Goal: Navigation & Orientation: Understand site structure

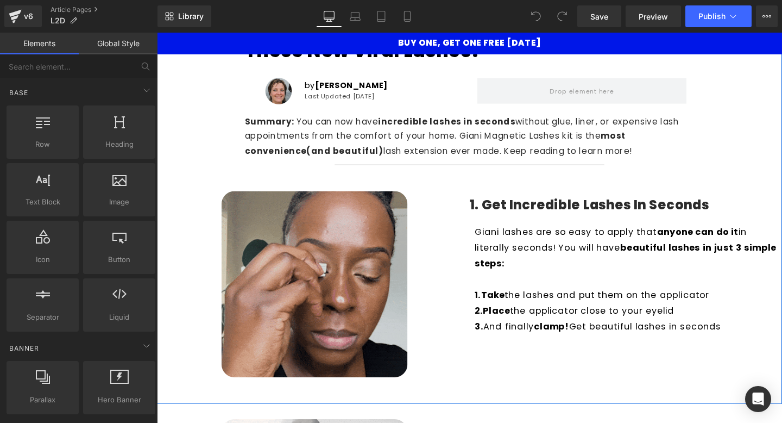
scroll to position [109, 0]
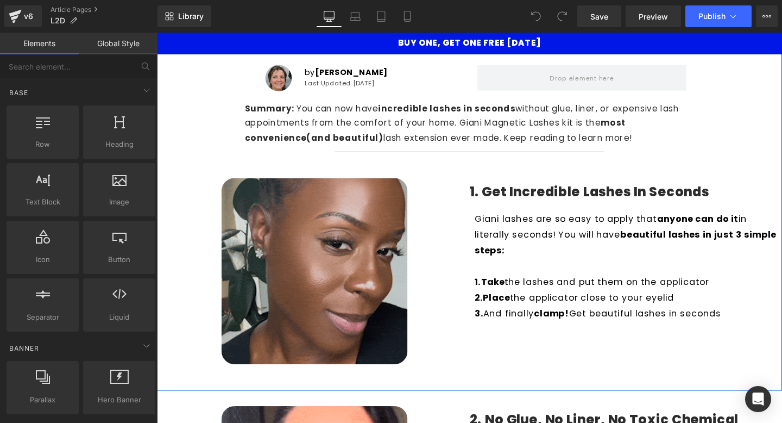
click at [361, 260] on img at bounding box center [323, 283] width 196 height 196
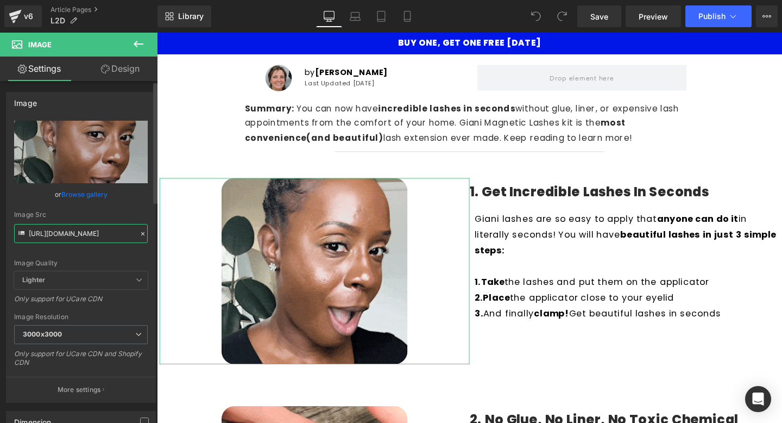
click at [96, 237] on input "[URL][DOMAIN_NAME]" at bounding box center [81, 233] width 134 height 19
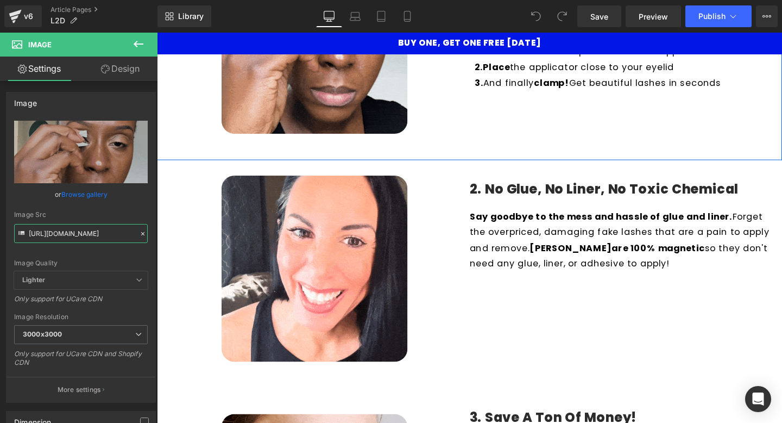
scroll to position [377, 0]
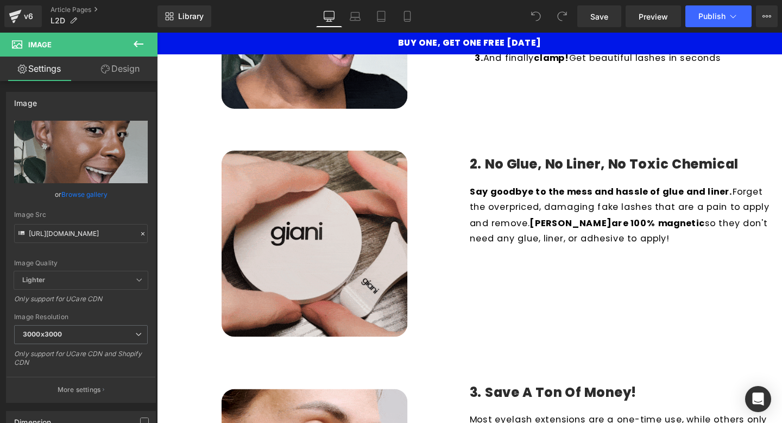
click at [313, 209] on img at bounding box center [323, 254] width 196 height 196
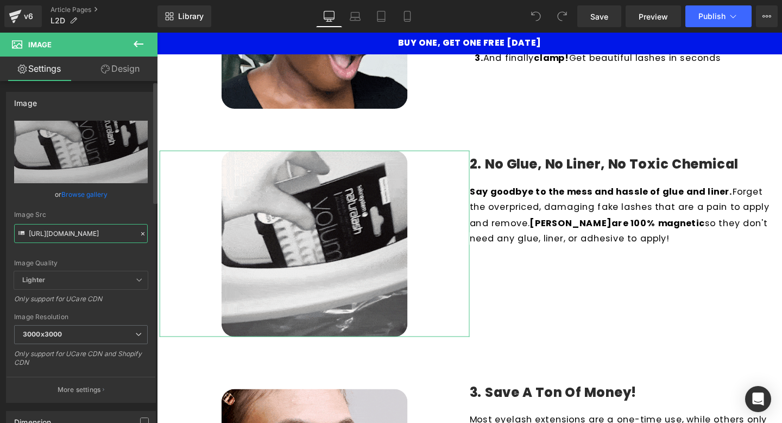
click at [97, 237] on input "[URL][DOMAIN_NAME]" at bounding box center [81, 233] width 134 height 19
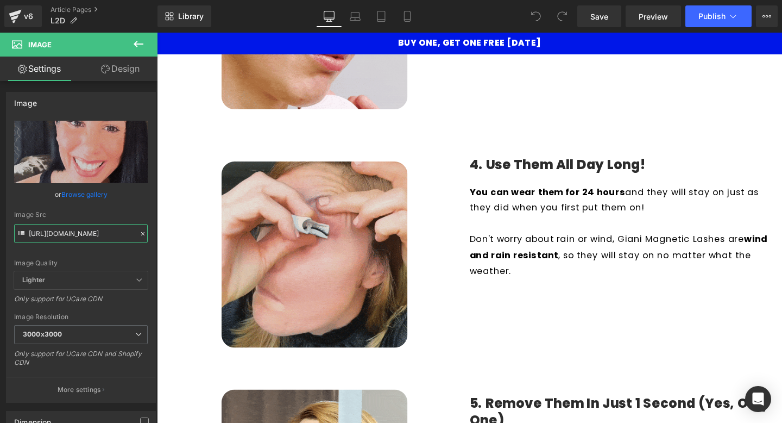
scroll to position [867, 0]
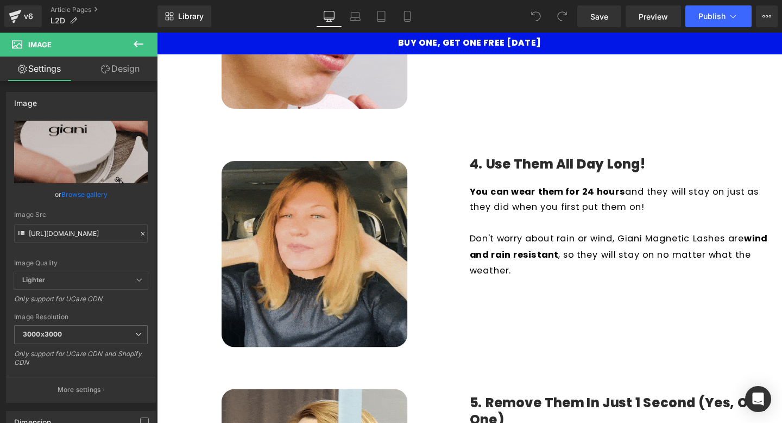
click at [329, 254] on img at bounding box center [323, 265] width 196 height 196
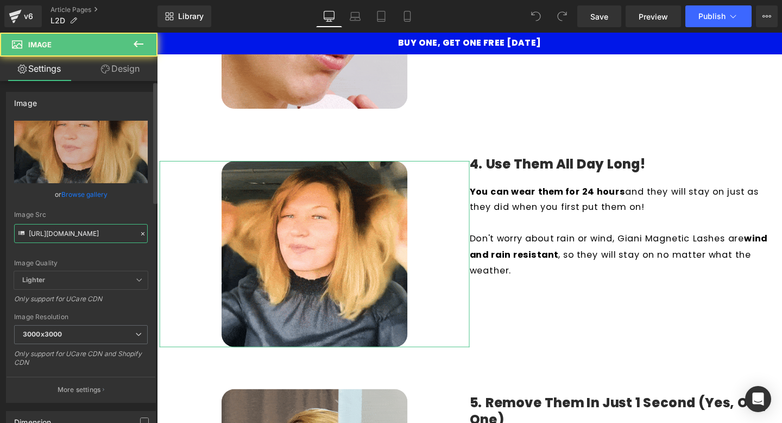
click at [108, 232] on input "[URL][DOMAIN_NAME]" at bounding box center [81, 233] width 134 height 19
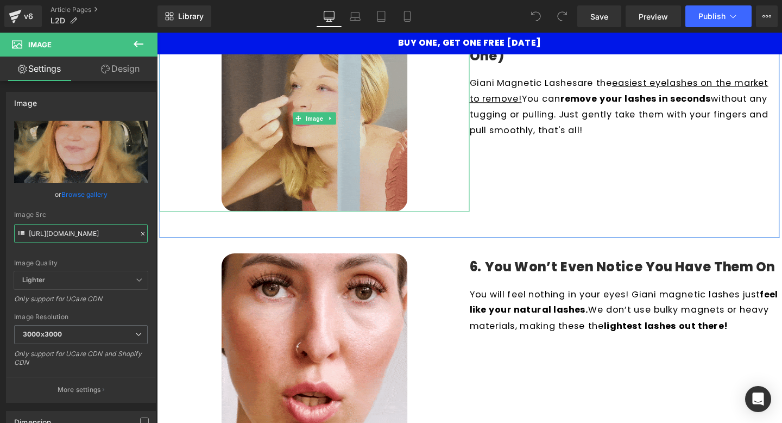
scroll to position [1363, 0]
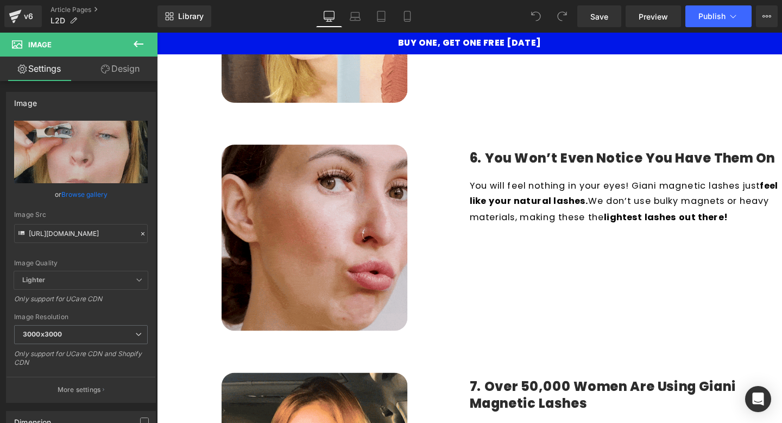
click at [355, 275] on img at bounding box center [323, 248] width 196 height 196
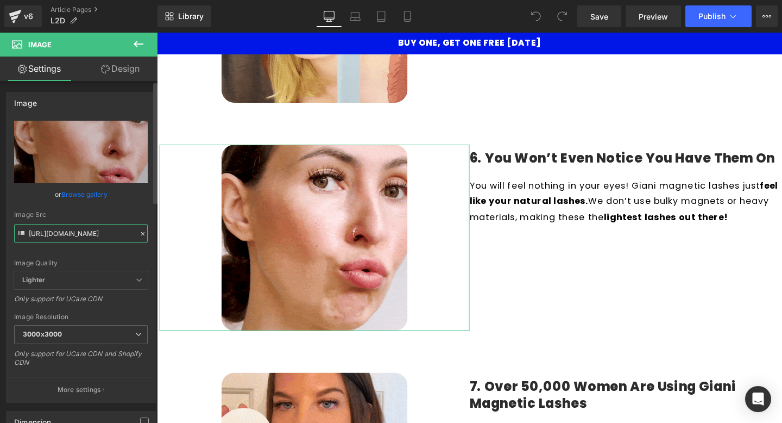
click at [94, 242] on input "[URL][DOMAIN_NAME]" at bounding box center [81, 233] width 134 height 19
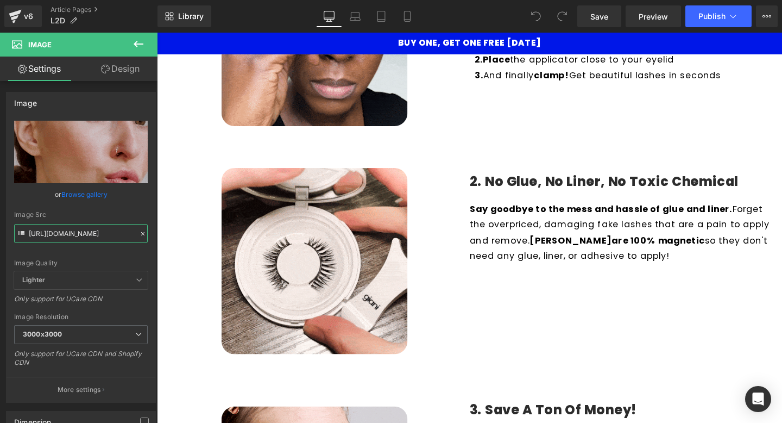
scroll to position [302, 0]
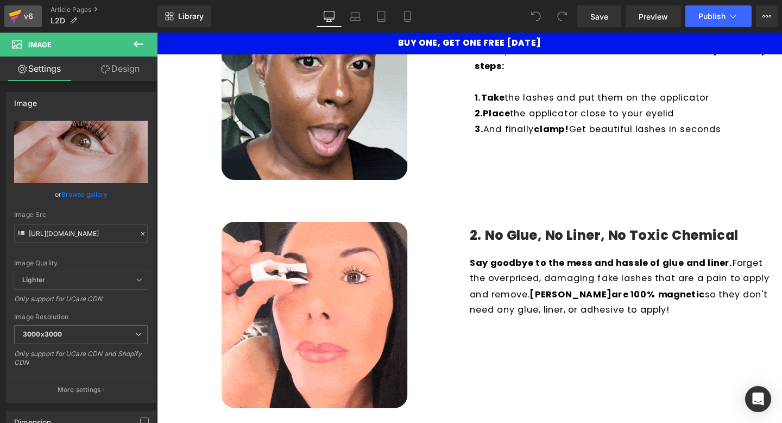
click at [22, 20] on div "v6" at bounding box center [29, 16] width 14 height 14
